Goal: Navigation & Orientation: Find specific page/section

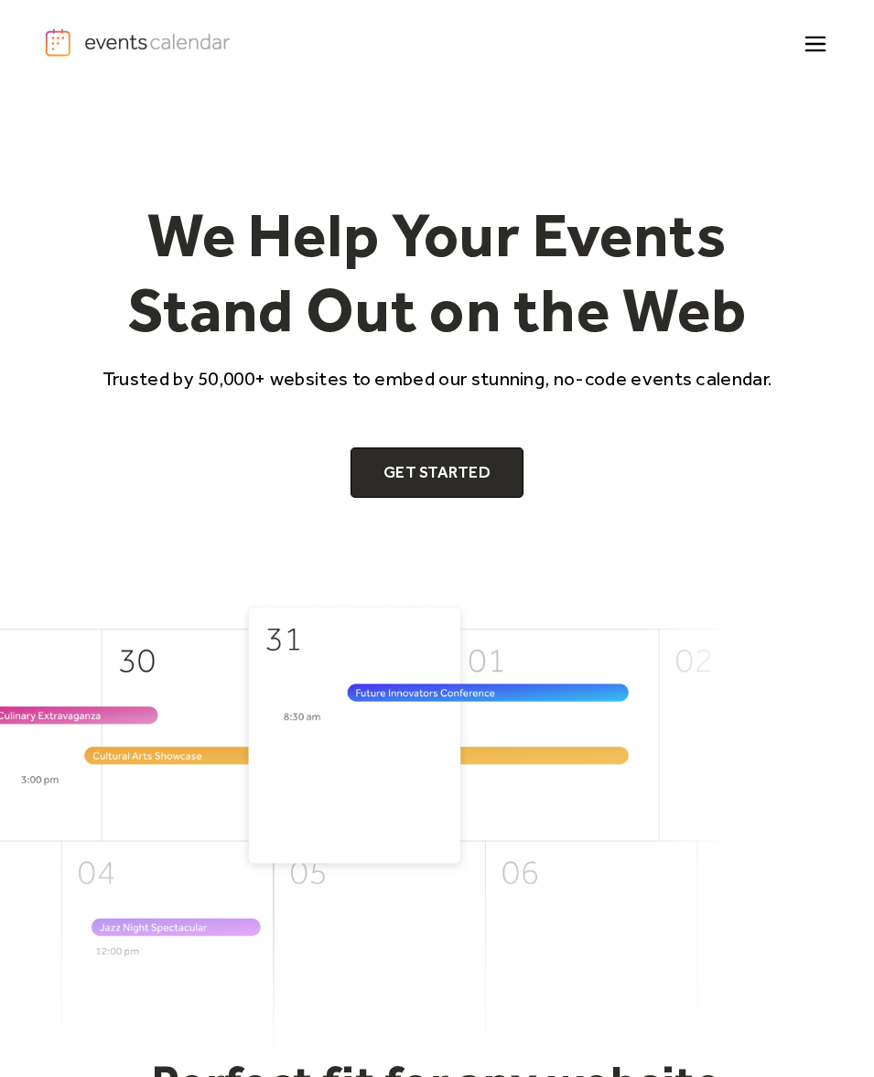
click at [845, 47] on div "Demo Pricing FAQ Enterprise Help Contact Log In Get Started Log In get started" at bounding box center [437, 44] width 874 height 88
click at [822, 41] on icon "menu" at bounding box center [816, 45] width 36 height 36
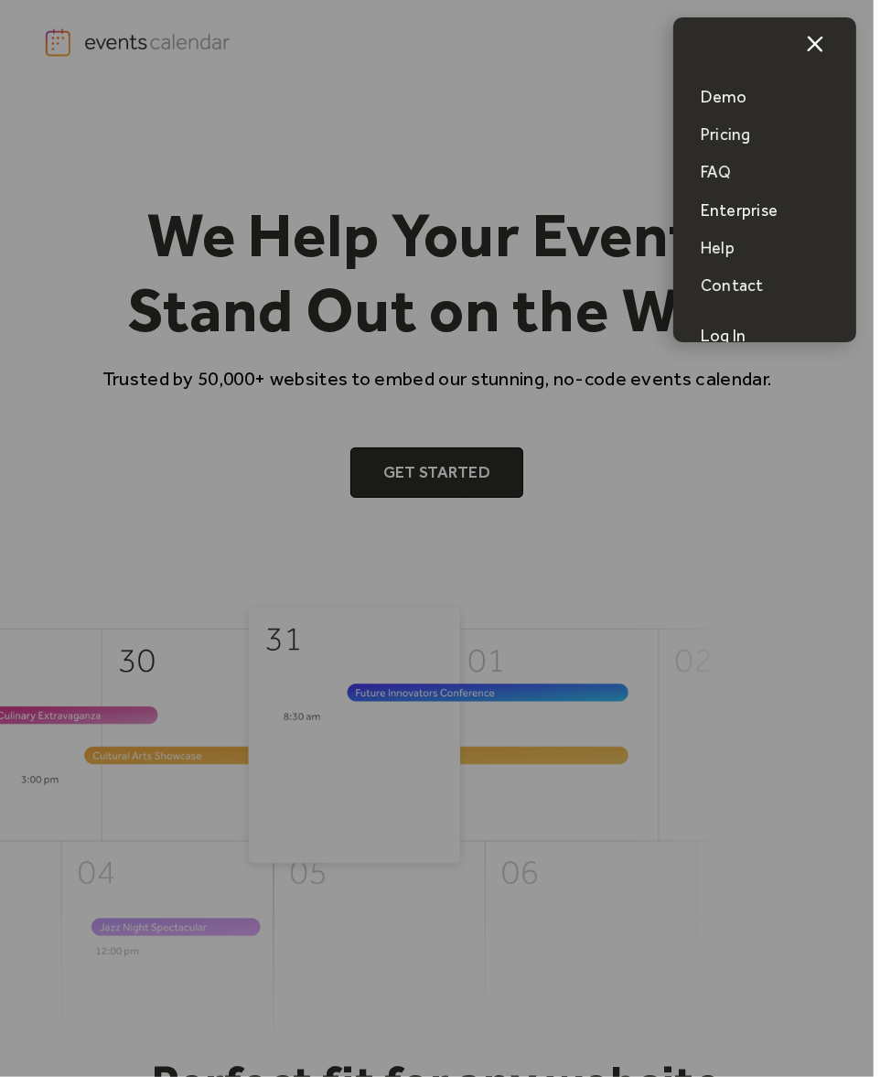
click at [735, 95] on div "Demo" at bounding box center [724, 97] width 47 height 23
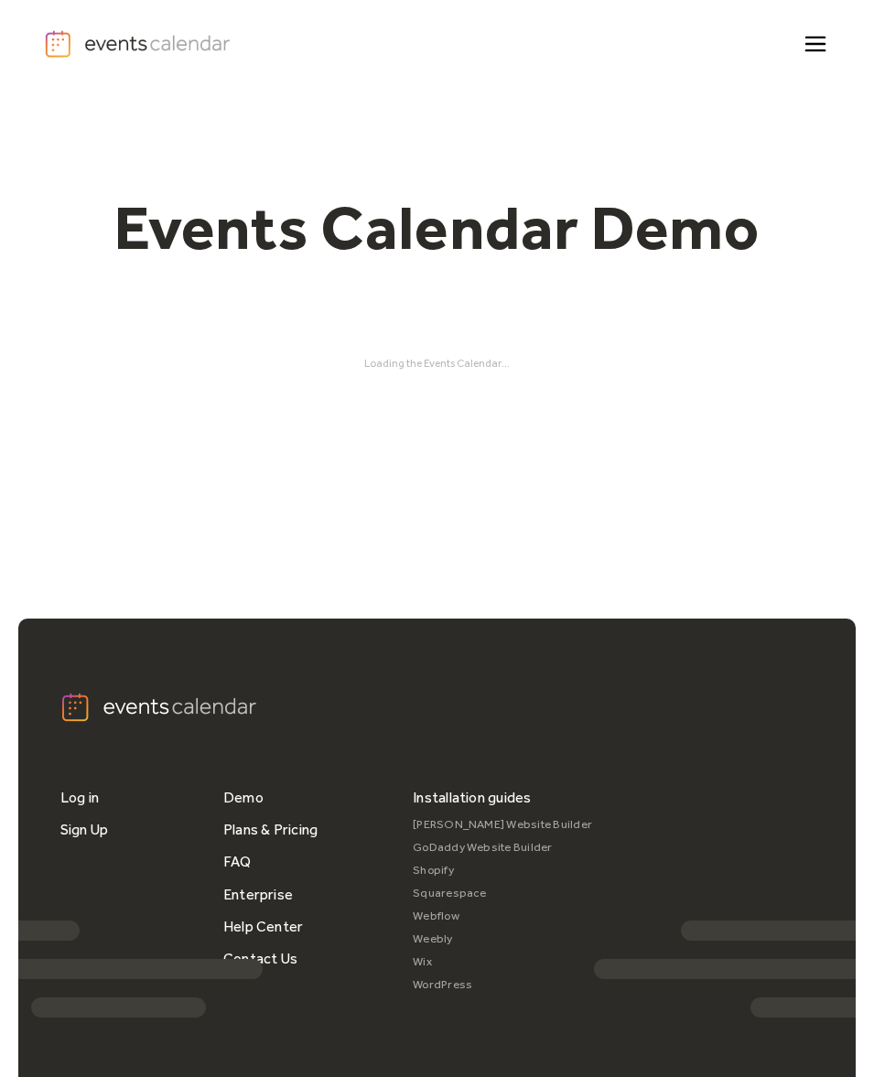
click at [817, 46] on icon "menu" at bounding box center [816, 45] width 36 height 36
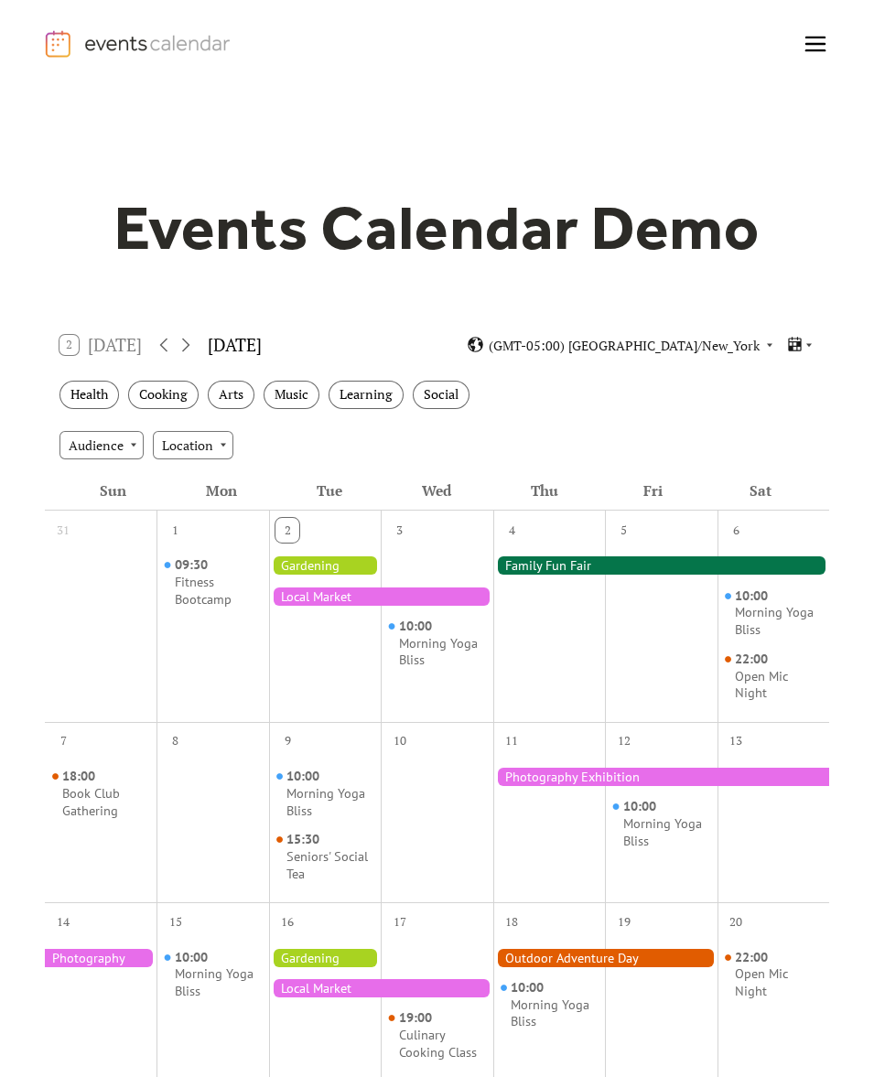
click at [531, 561] on div at bounding box center [661, 565] width 337 height 18
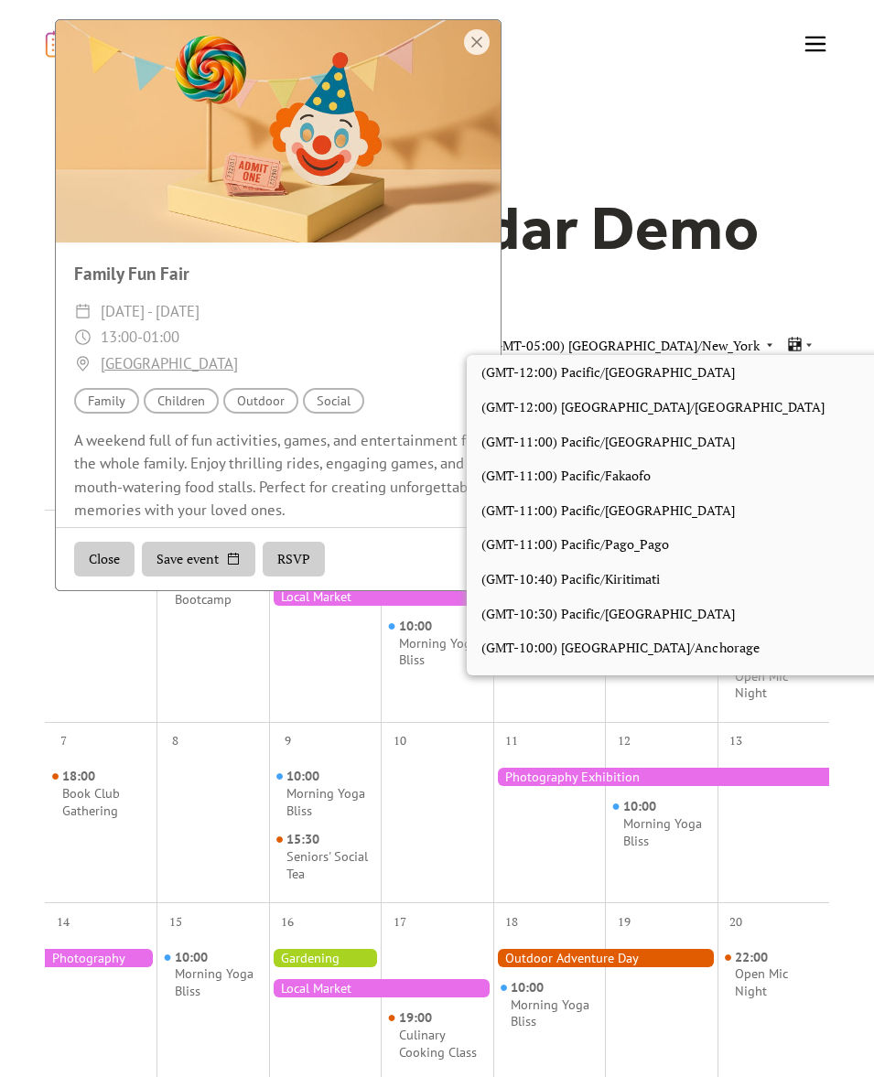
click at [688, 349] on span "(GMT-05:00) [GEOGRAPHIC_DATA]/New_York" at bounding box center [623, 344] width 271 height 13
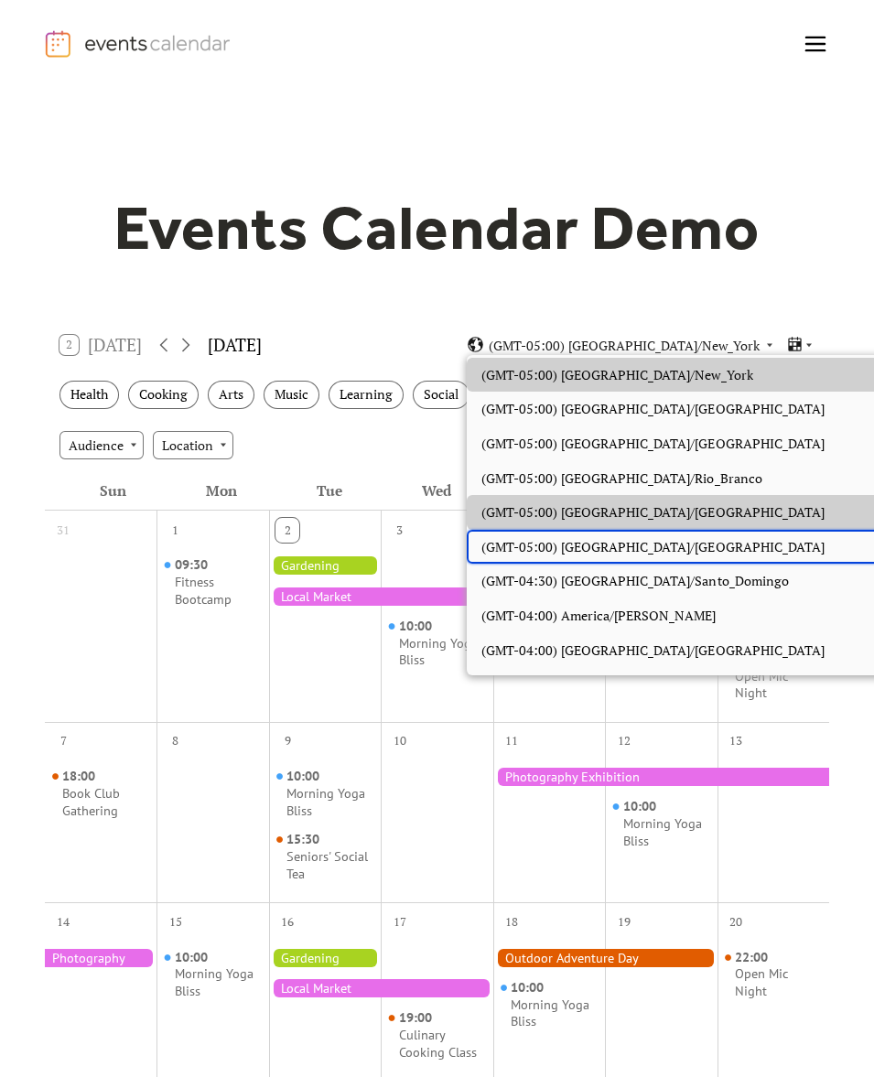
click at [606, 530] on div "(GMT-05:00) [GEOGRAPHIC_DATA]/[GEOGRAPHIC_DATA]" at bounding box center [694, 547] width 456 height 35
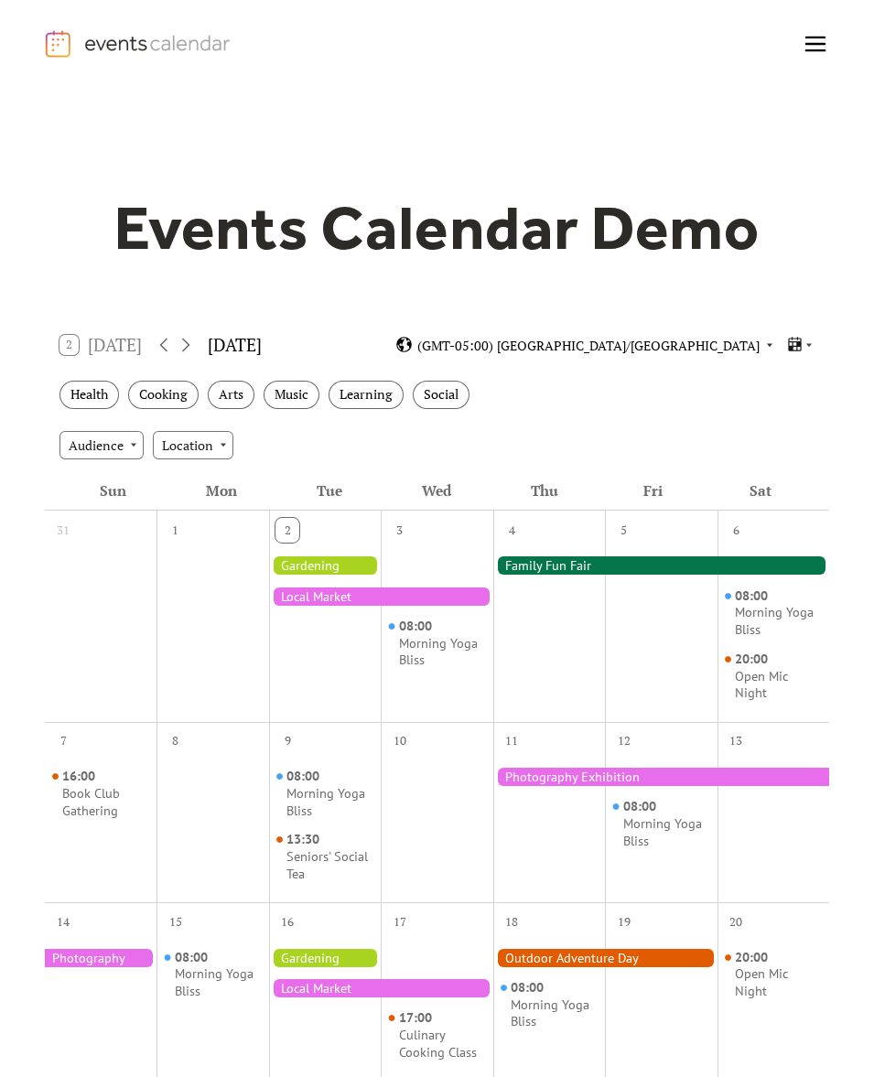
click at [679, 338] on span "(GMT-05:00) [GEOGRAPHIC_DATA]/[GEOGRAPHIC_DATA]" at bounding box center [588, 344] width 342 height 13
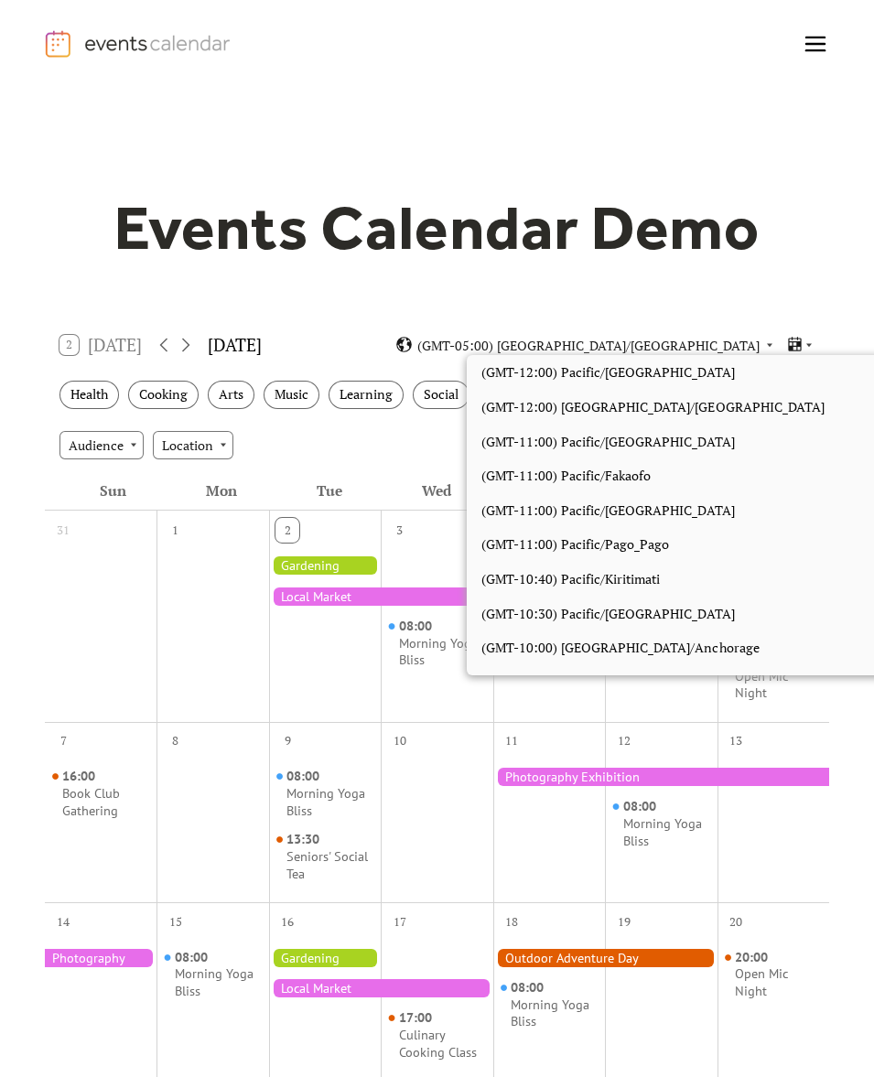
scroll to position [1719, 0]
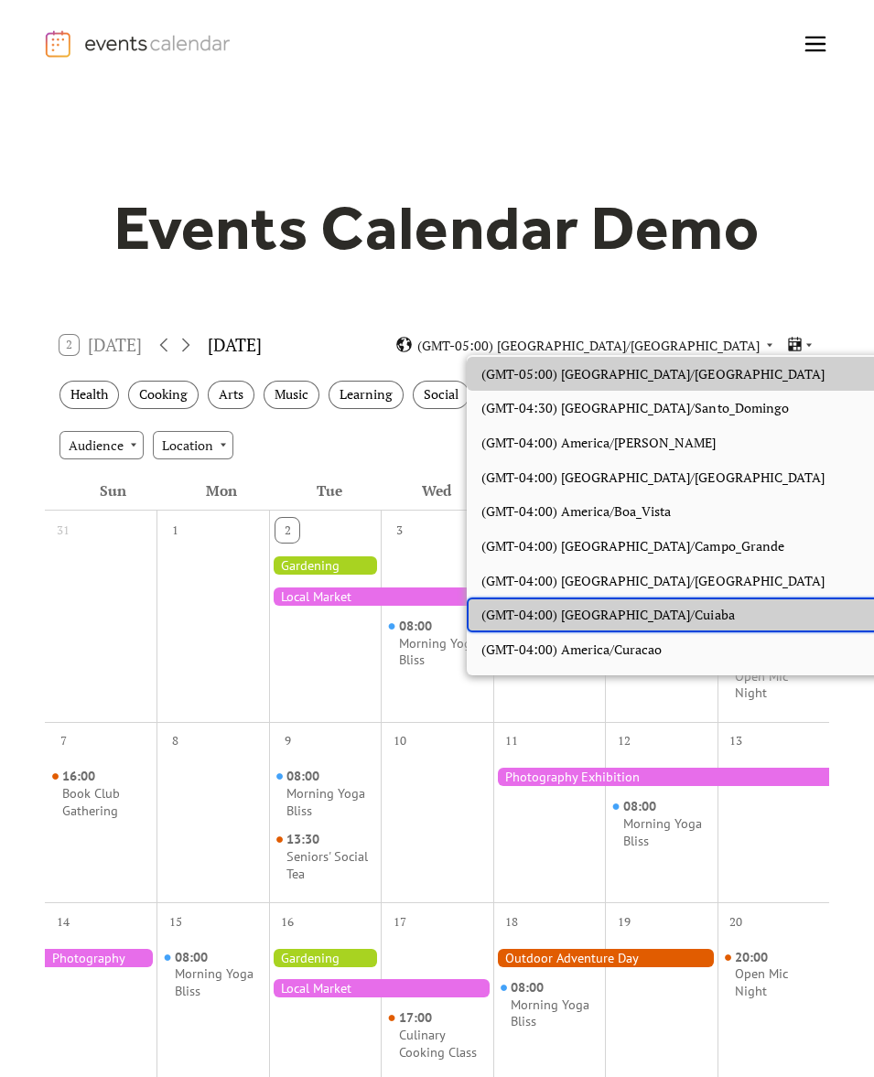
click at [599, 606] on span "(GMT-04:00) [GEOGRAPHIC_DATA]/Cuiaba" at bounding box center [607, 615] width 253 height 20
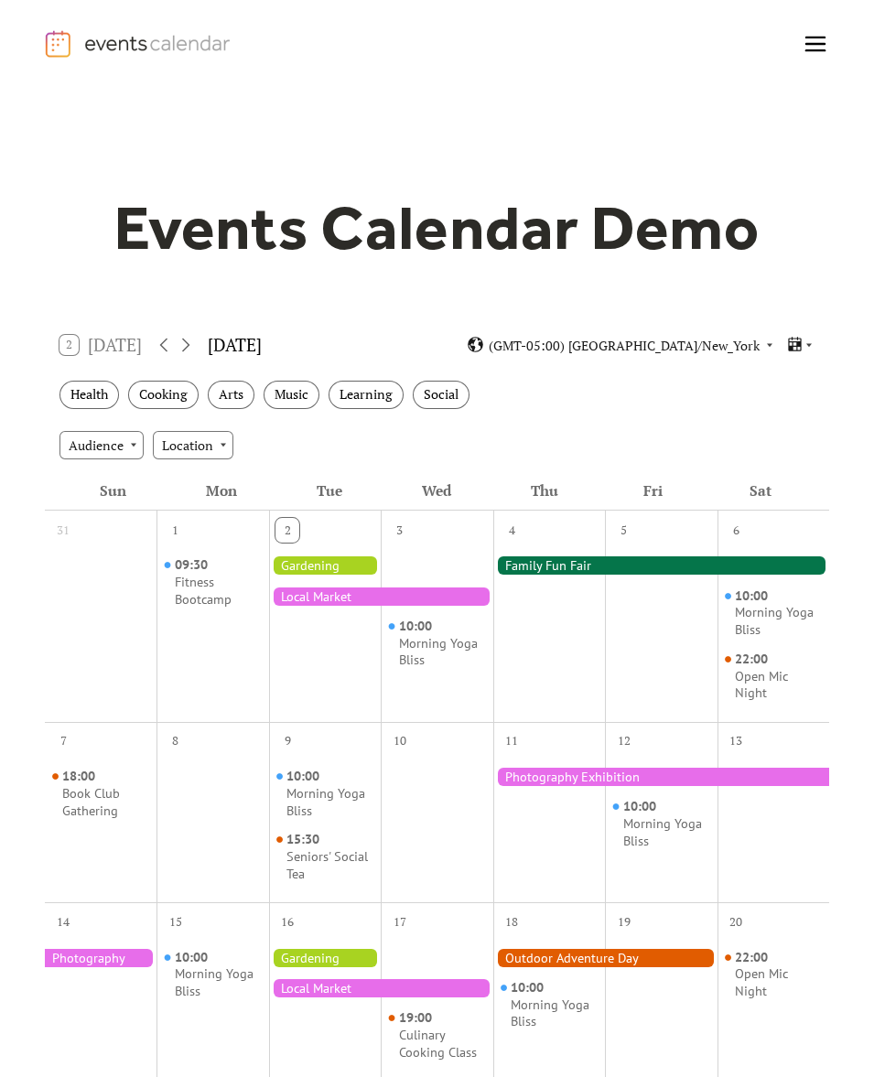
click at [704, 368] on div "2 Today September 2025 (GMT-05:00) America/New_York Health Cooking Arts Music L…" at bounding box center [437, 396] width 785 height 150
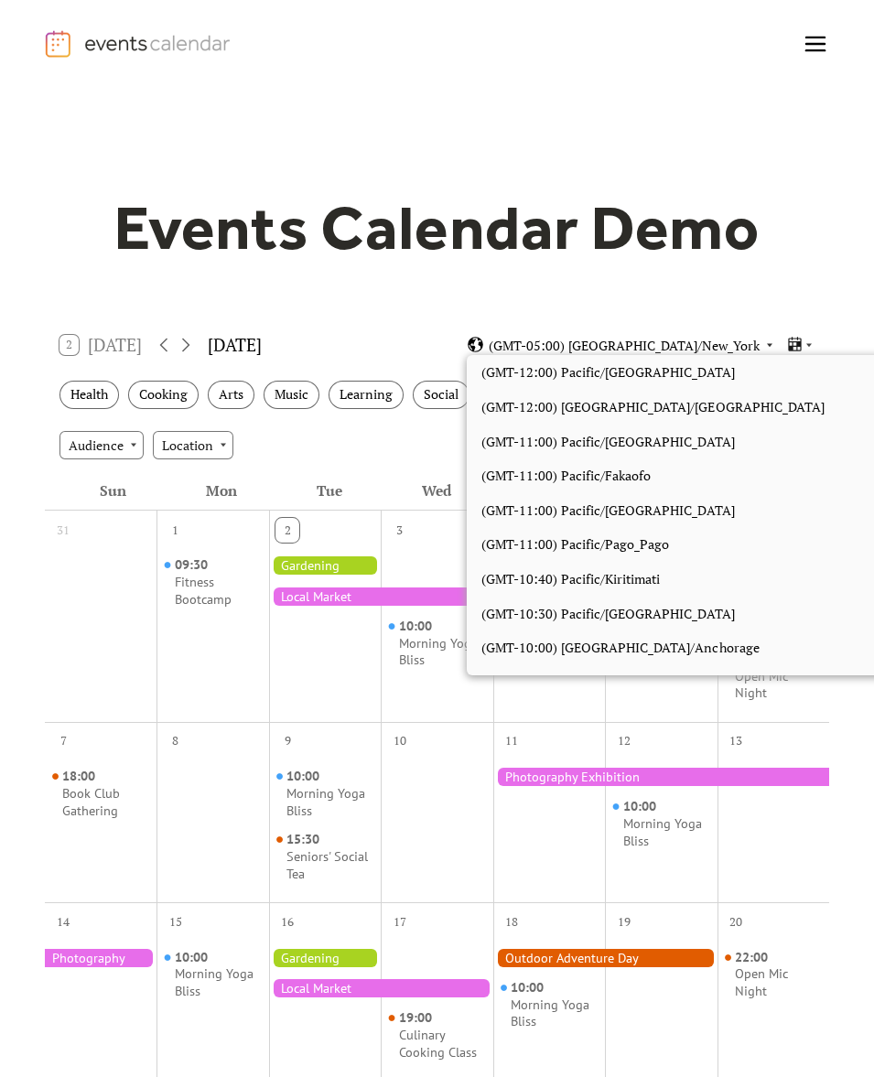
scroll to position [1546, 0]
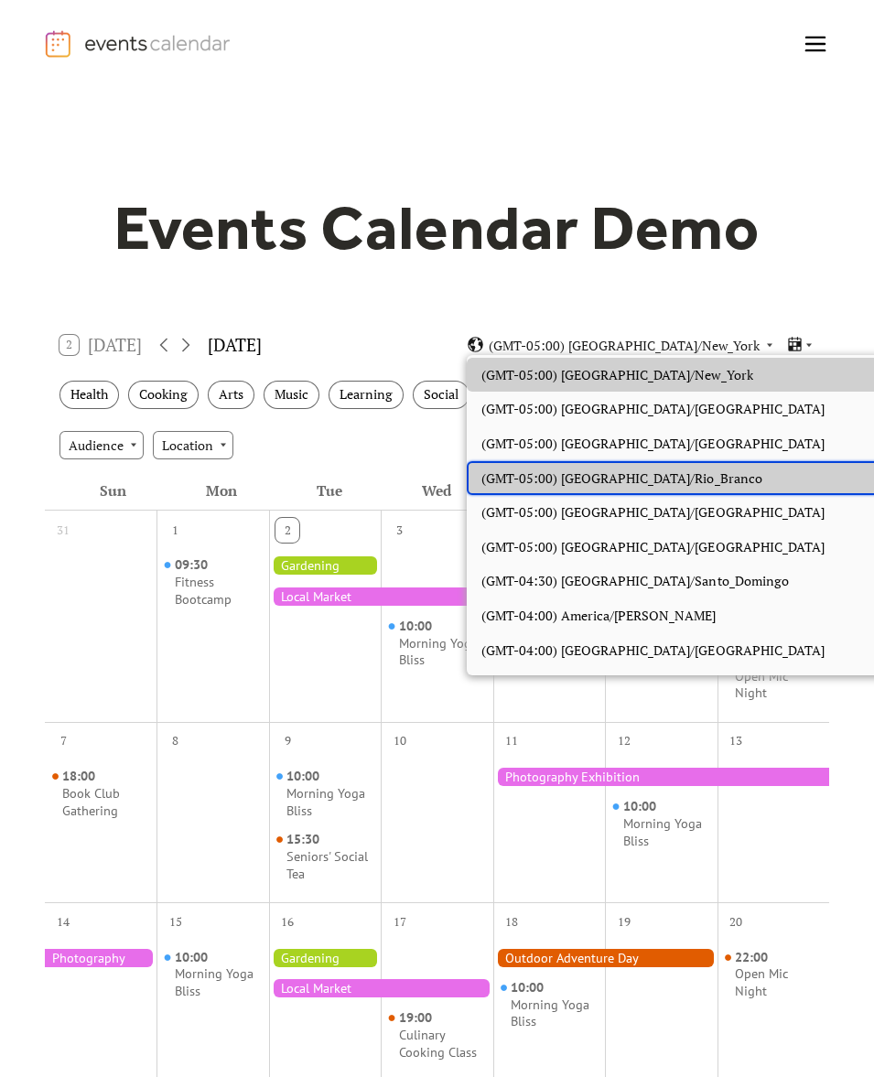
click at [588, 464] on div "(GMT-05:00) [GEOGRAPHIC_DATA]/Rio_Branco" at bounding box center [694, 478] width 456 height 35
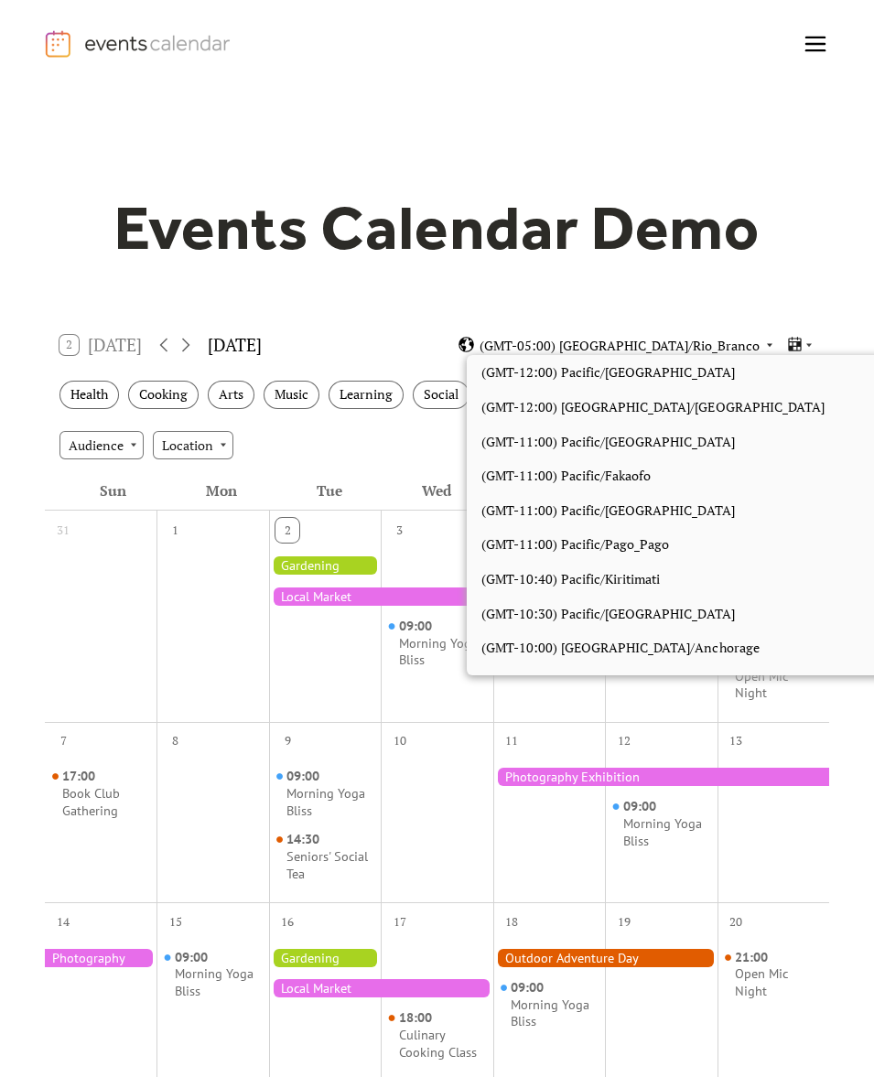
click at [645, 347] on span "(GMT-05:00) [GEOGRAPHIC_DATA]/Rio_Branco" at bounding box center [619, 344] width 280 height 13
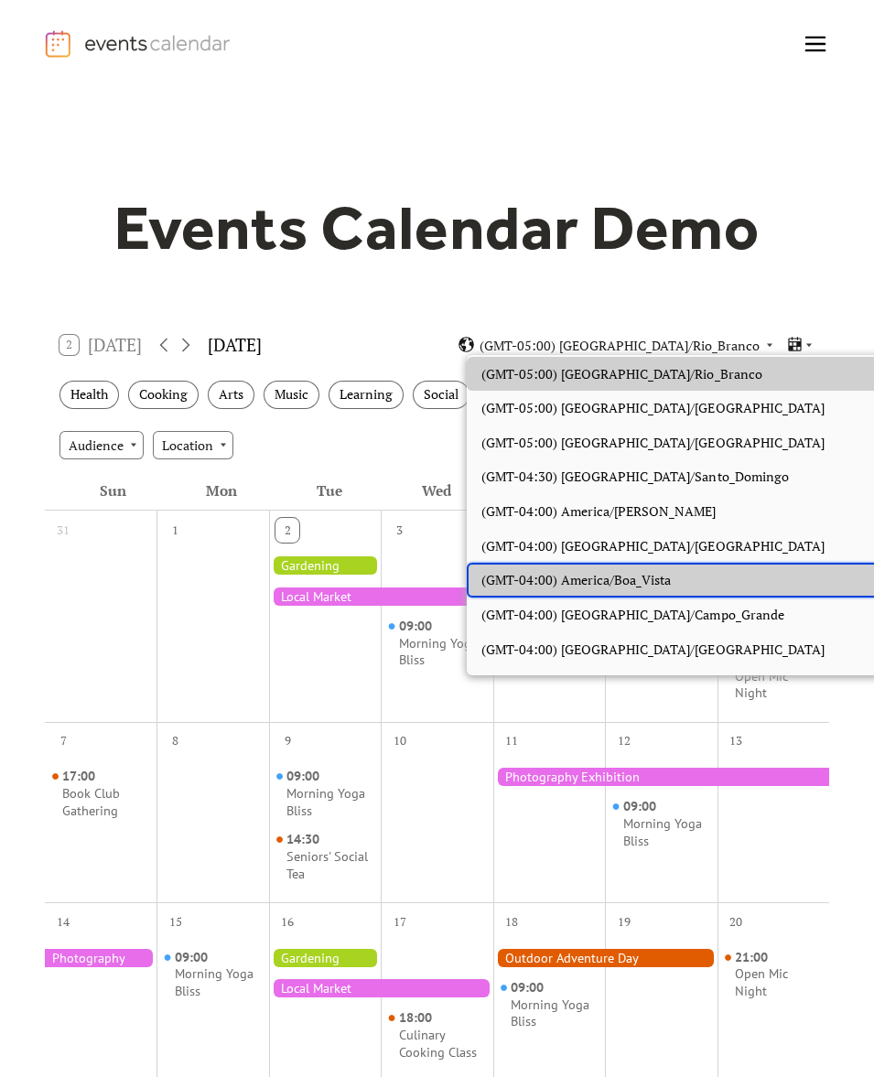
click at [681, 573] on div "(GMT-04:00) America/Boa_Vista" at bounding box center [694, 580] width 456 height 35
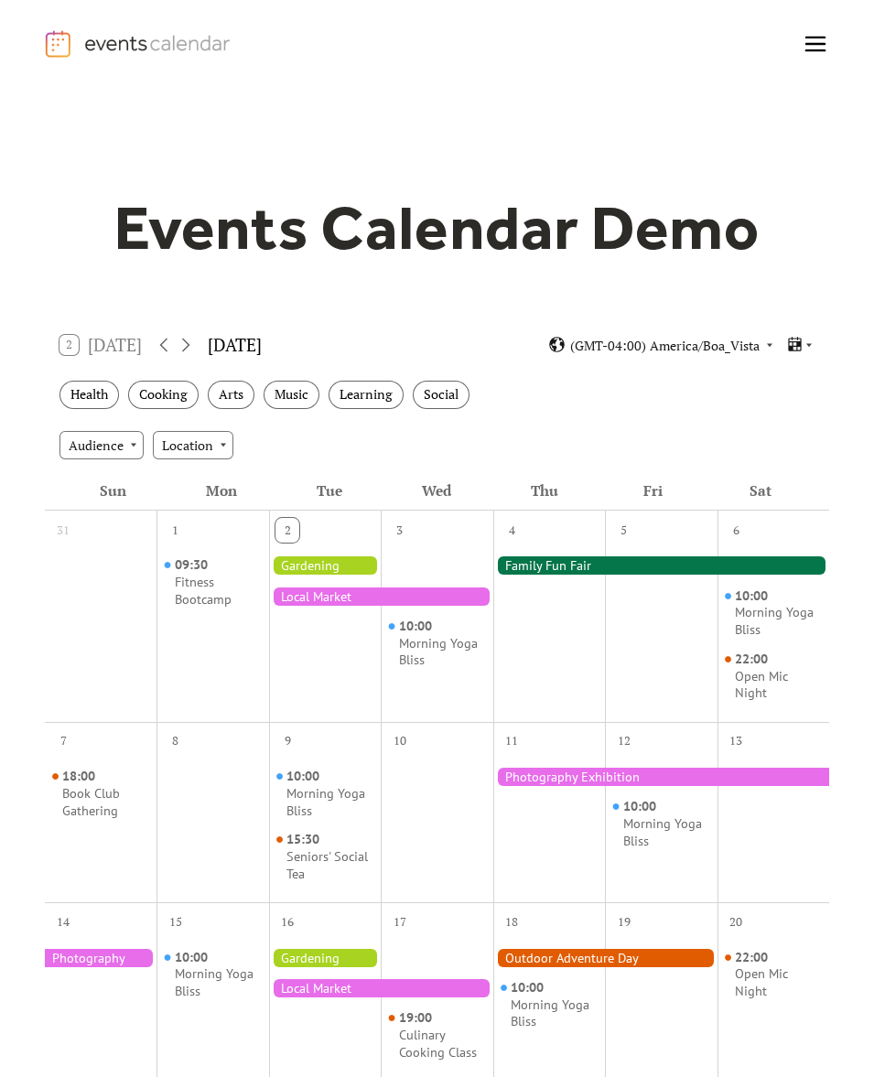
click at [675, 356] on div "2 Today September 2025 (GMT-04:00) America/Boa_Vista" at bounding box center [437, 345] width 785 height 48
click at [655, 343] on span "(GMT-04:00) America/Boa_Vista" at bounding box center [664, 344] width 189 height 13
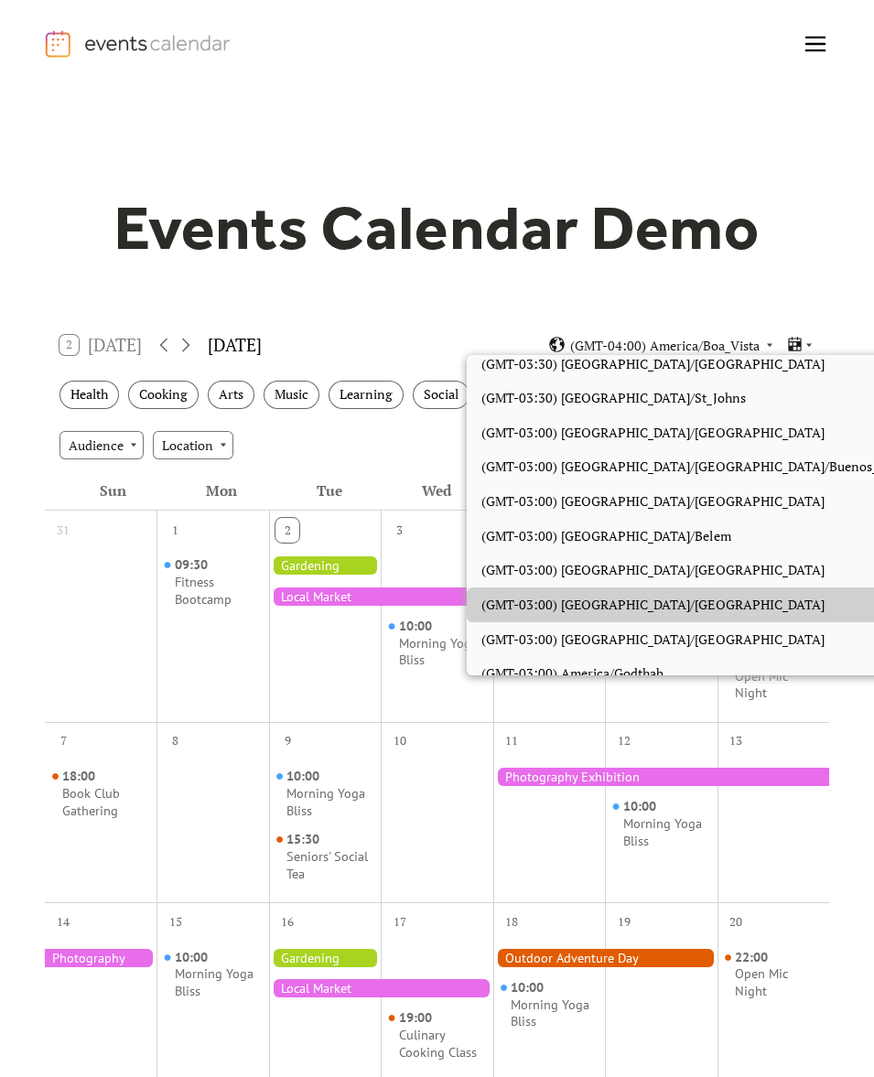
scroll to position [2542, 0]
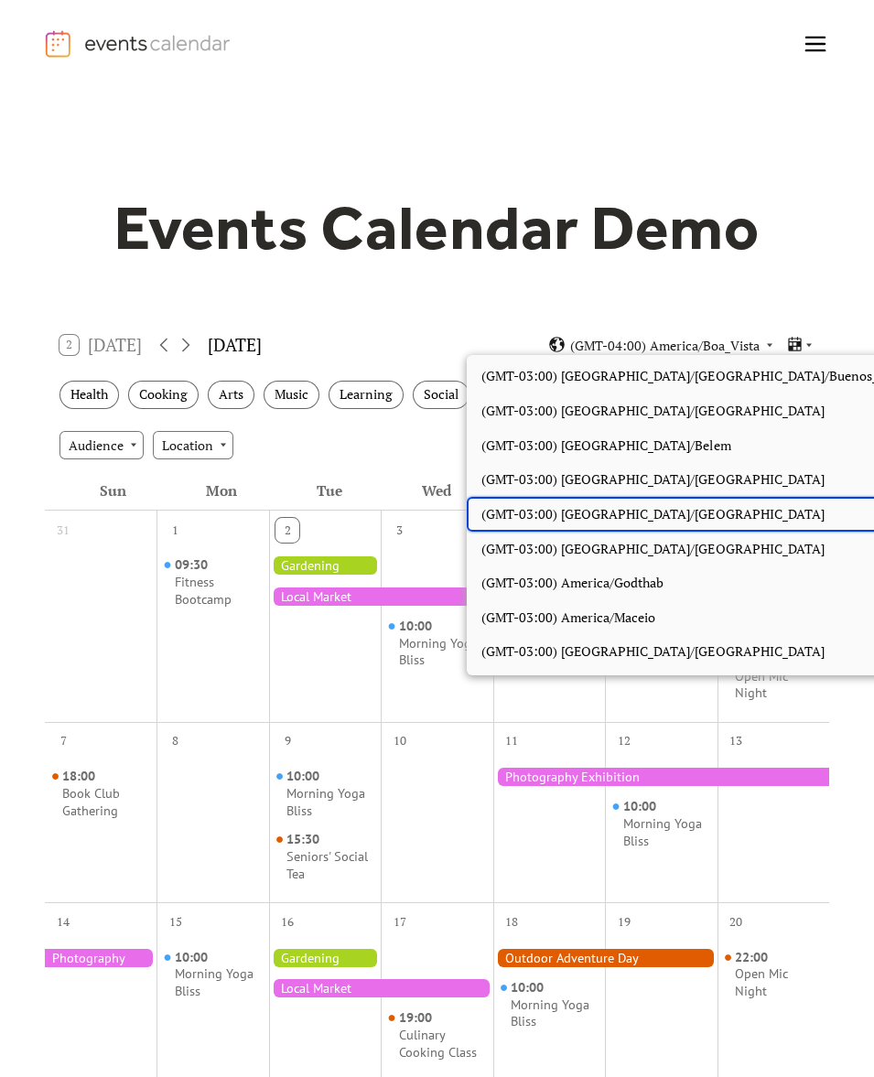
click at [648, 504] on span "(GMT-03:00) [GEOGRAPHIC_DATA]/[GEOGRAPHIC_DATA]" at bounding box center [652, 514] width 343 height 20
